Goal: Task Accomplishment & Management: Manage account settings

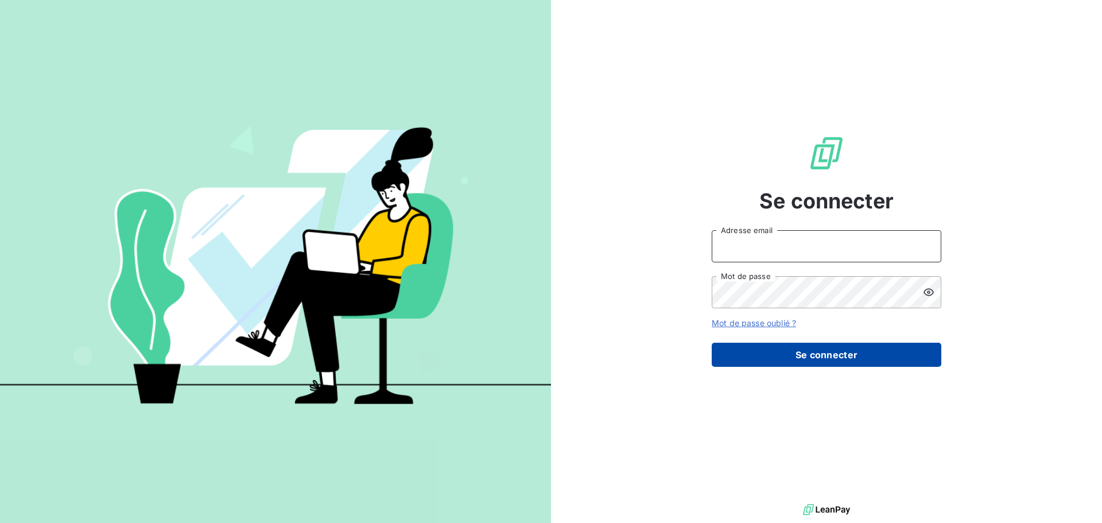
type input "[EMAIL_ADDRESS][DOMAIN_NAME]"
click at [814, 362] on button "Se connecter" at bounding box center [827, 355] width 230 height 24
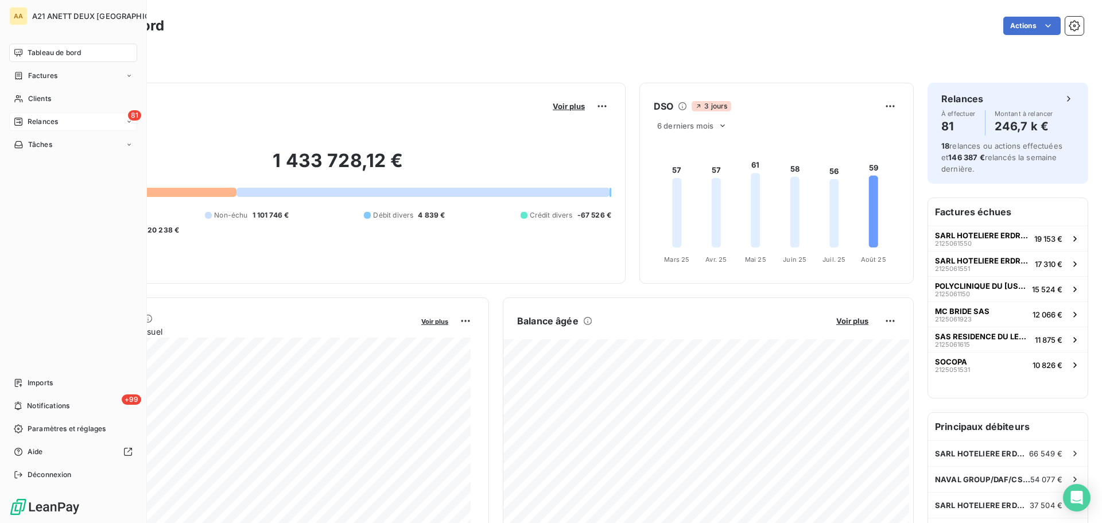
click at [48, 121] on span "Relances" at bounding box center [43, 121] width 30 height 10
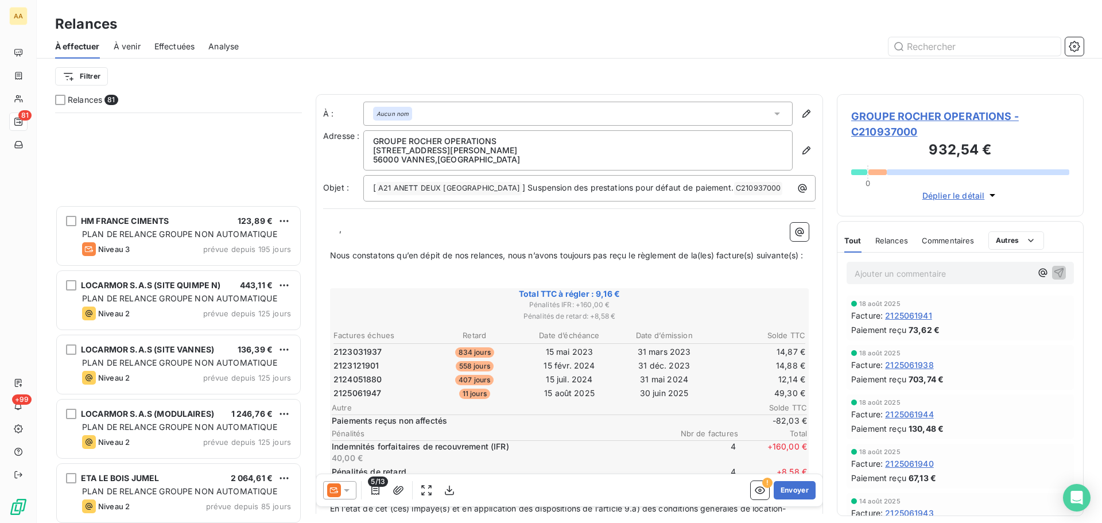
scroll to position [919, 0]
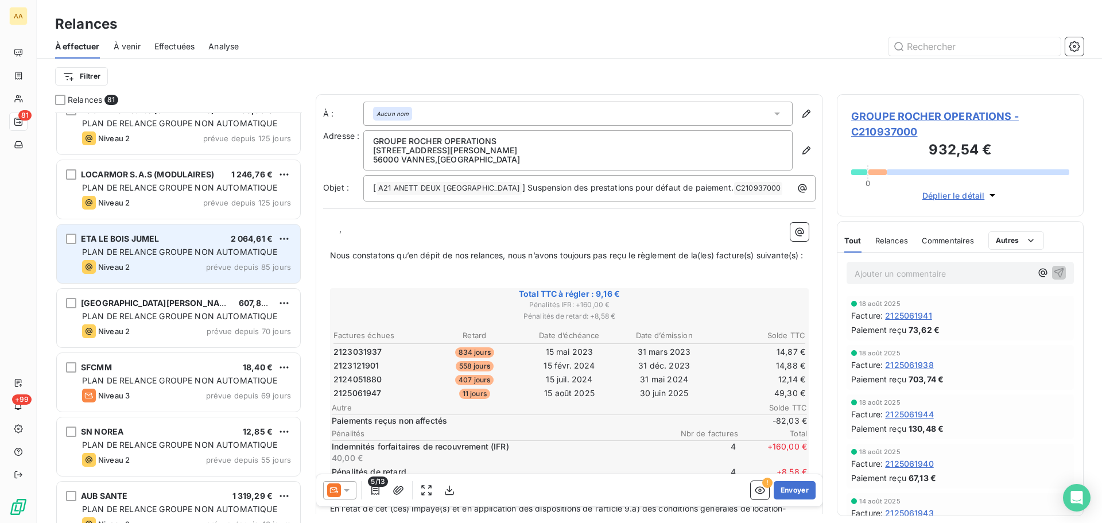
click at [235, 261] on div "Niveau 2 prévue depuis 85 jours" at bounding box center [186, 267] width 209 height 14
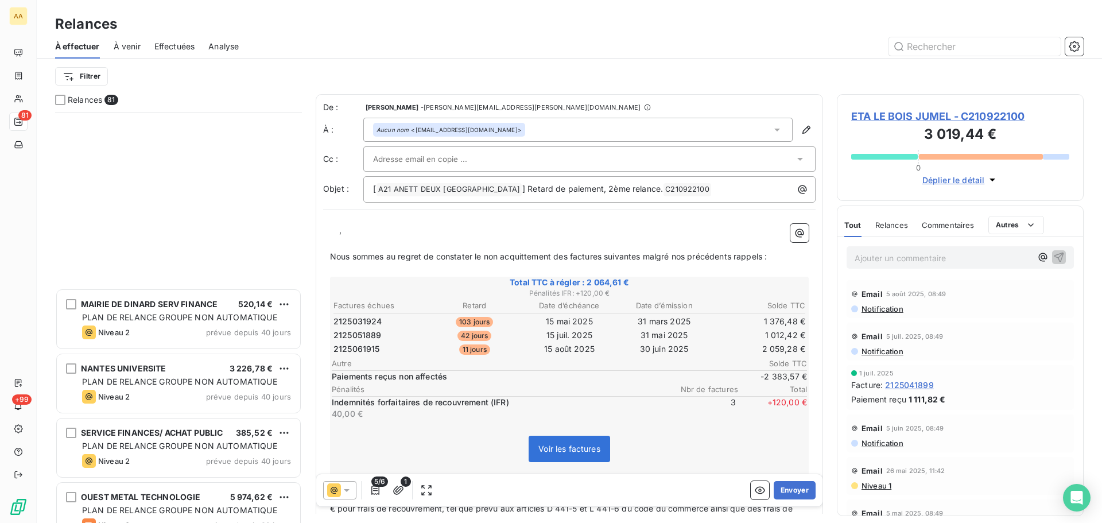
scroll to position [1607, 0]
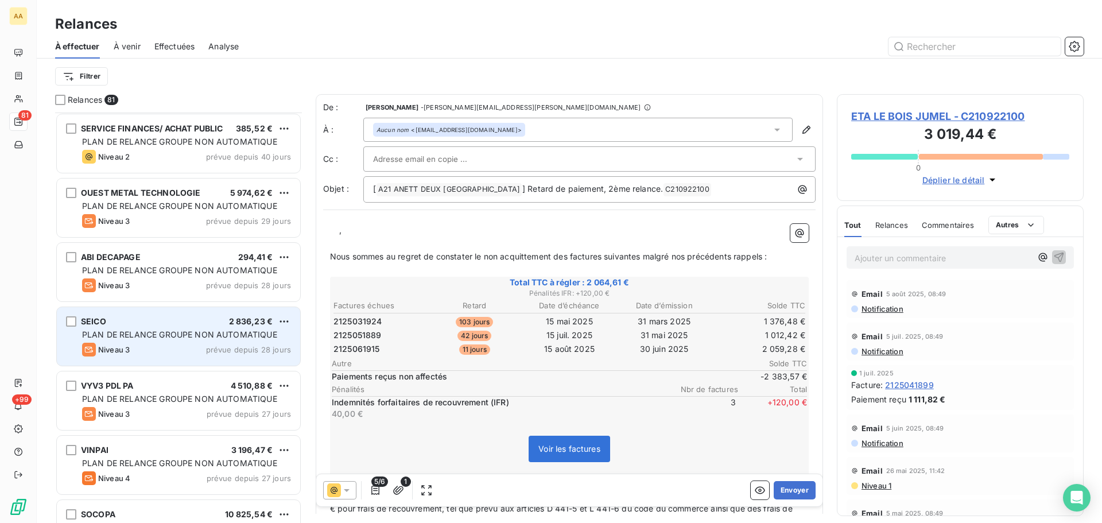
click at [205, 335] on span "PLAN DE RELANCE GROUPE NON AUTOMATIQUE" at bounding box center [179, 334] width 195 height 10
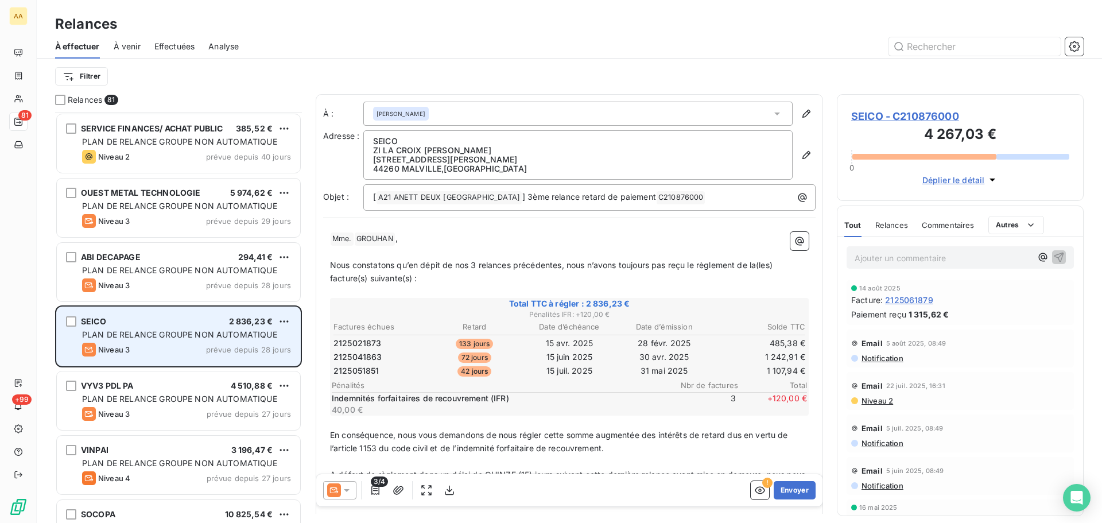
click at [200, 340] on div "PLAN DE RELANCE GROUPE NON AUTOMATIQUE" at bounding box center [186, 334] width 209 height 11
